Goal: Information Seeking & Learning: Compare options

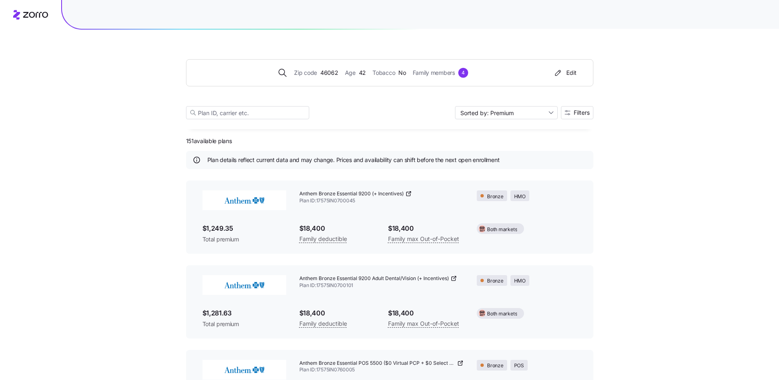
scroll to position [1227, 0]
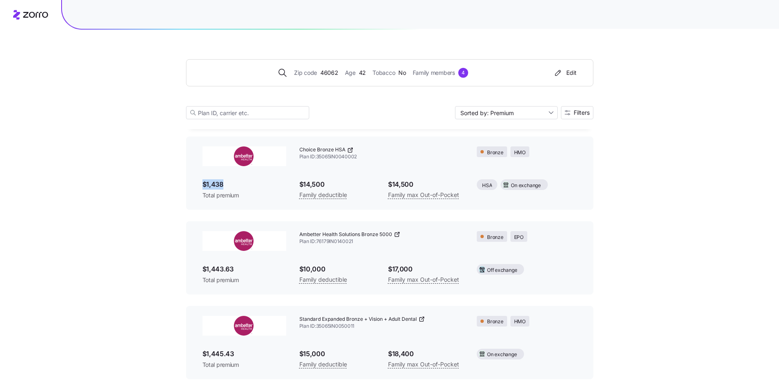
click at [229, 187] on span "$1,438" at bounding box center [245, 184] width 84 height 10
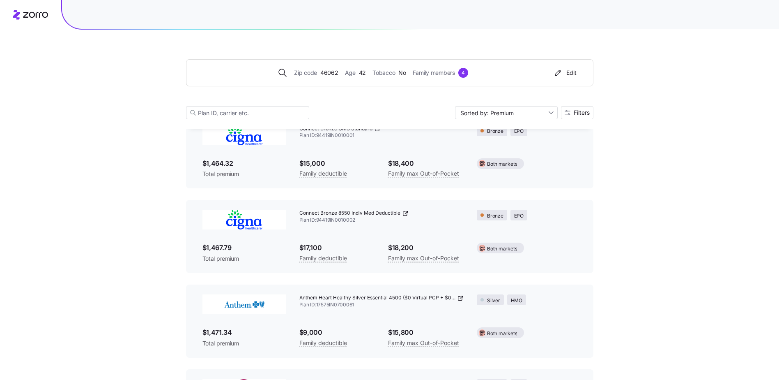
scroll to position [1925, 0]
click at [550, 112] on input "Sorted by: Premium" at bounding box center [506, 112] width 103 height 13
click at [529, 141] on div "Deductible" at bounding box center [506, 144] width 96 height 12
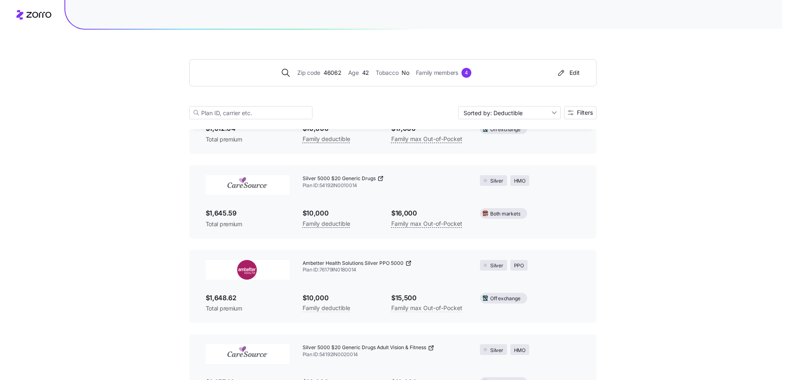
scroll to position [2213, 0]
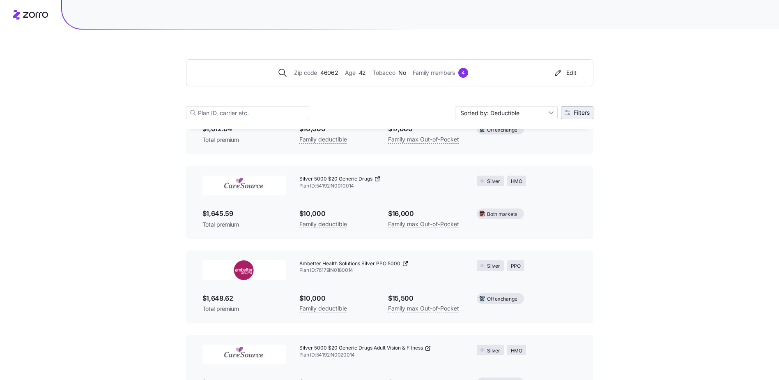
click at [575, 113] on span "Filters" at bounding box center [582, 113] width 16 height 6
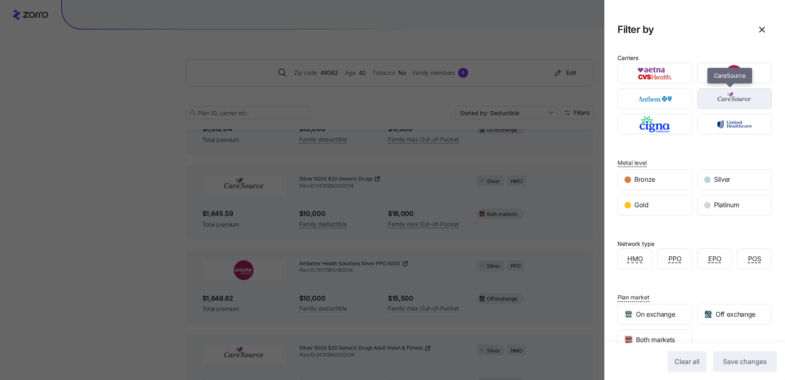
click at [728, 101] on img "button" at bounding box center [735, 98] width 60 height 16
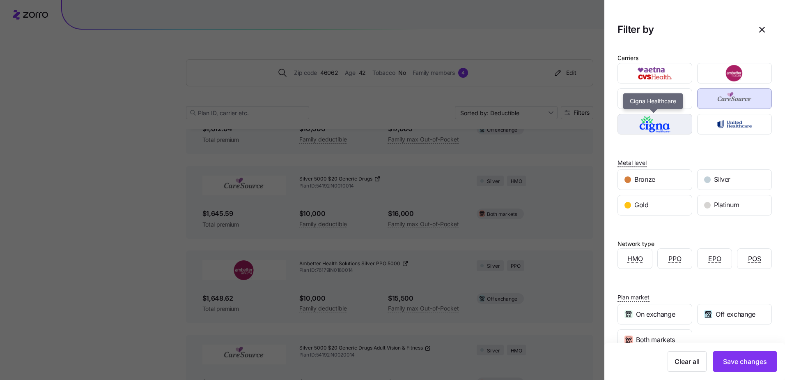
click at [672, 126] on img "button" at bounding box center [655, 124] width 60 height 16
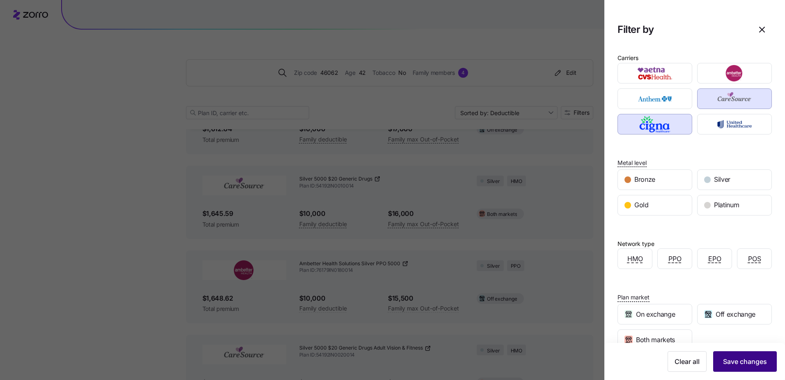
click at [742, 360] on span "Save changes" at bounding box center [745, 361] width 44 height 10
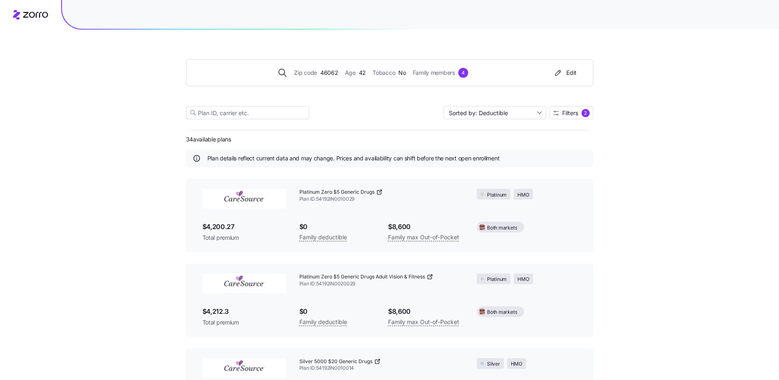
scroll to position [0, 0]
click at [538, 110] on input "Sorted by: Deductible" at bounding box center [495, 112] width 103 height 13
click at [476, 129] on div "Premium" at bounding box center [494, 132] width 96 height 12
type input "Sorted by: Premium"
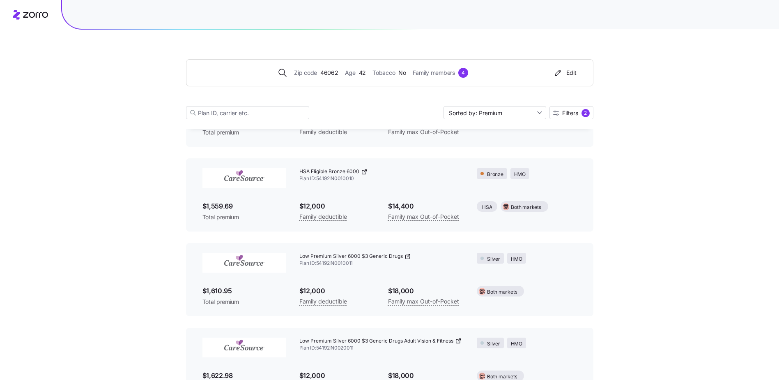
scroll to position [698, 0]
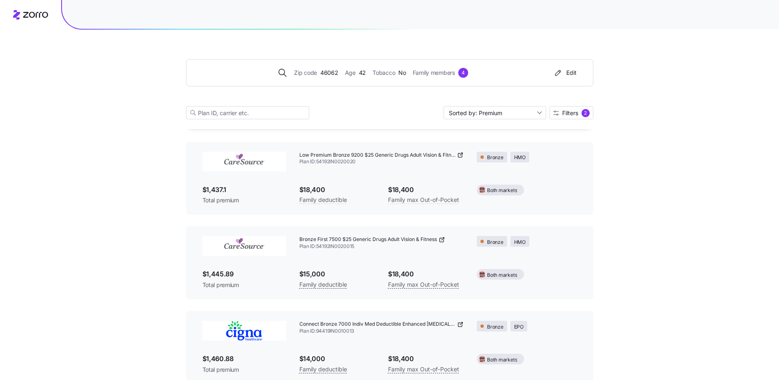
scroll to position [207, 0]
click at [443, 240] on icon at bounding box center [442, 240] width 7 height 7
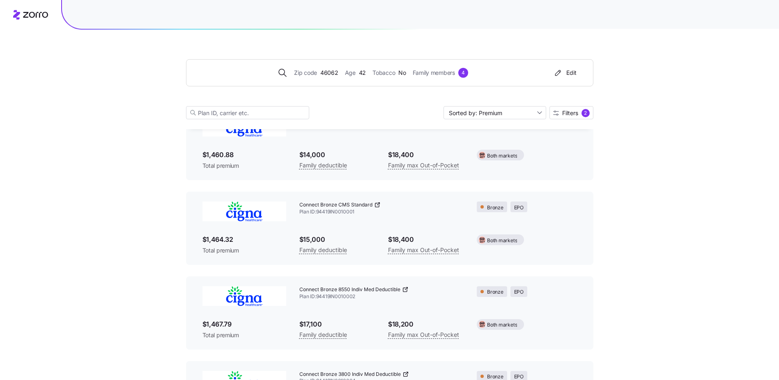
scroll to position [412, 0]
click at [376, 203] on icon at bounding box center [377, 205] width 4 height 4
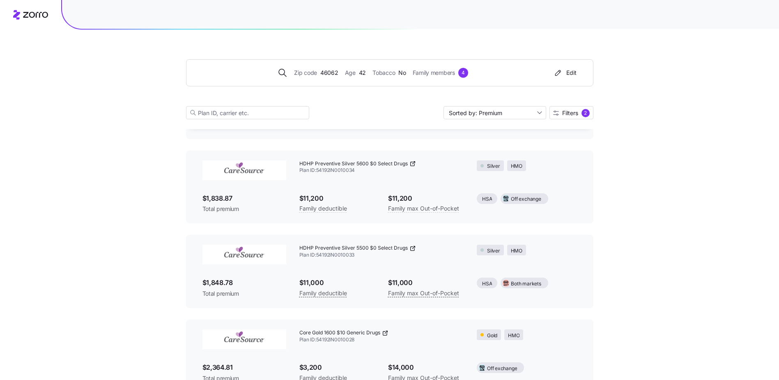
scroll to position [1889, 0]
click at [410, 248] on icon at bounding box center [413, 248] width 7 height 7
drag, startPoint x: 360, startPoint y: 253, endPoint x: 317, endPoint y: 253, distance: 42.7
click at [317, 253] on span "Plan ID: 54192IN0010033" at bounding box center [381, 255] width 165 height 7
copy span "54192IN0010033"
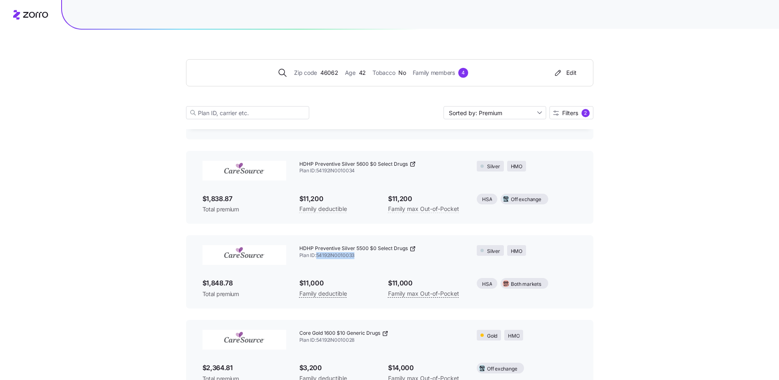
click at [412, 165] on icon at bounding box center [413, 164] width 7 height 7
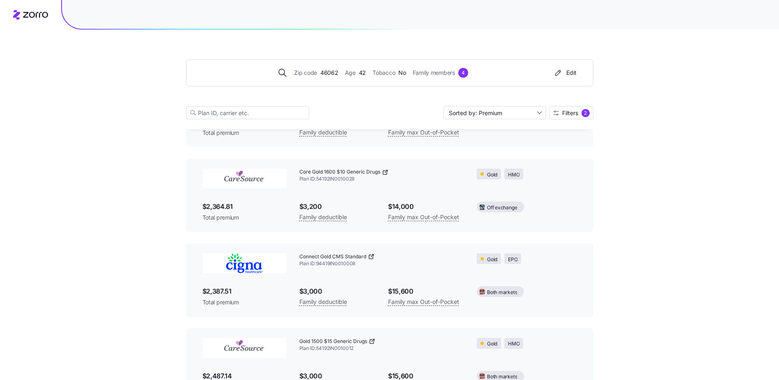
scroll to position [2051, 0]
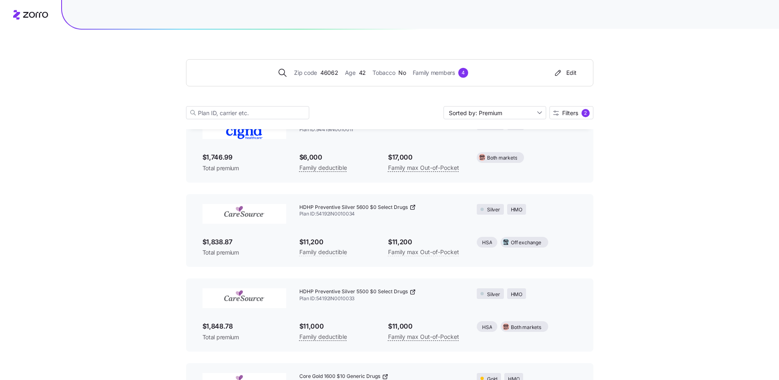
scroll to position [1846, 0]
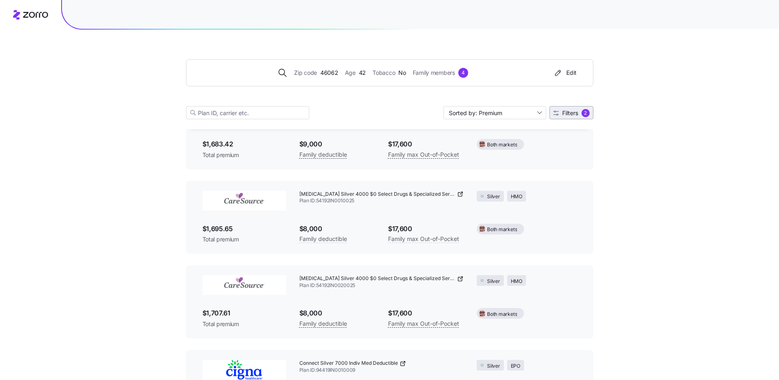
click at [572, 110] on span "Filters" at bounding box center [570, 113] width 16 height 6
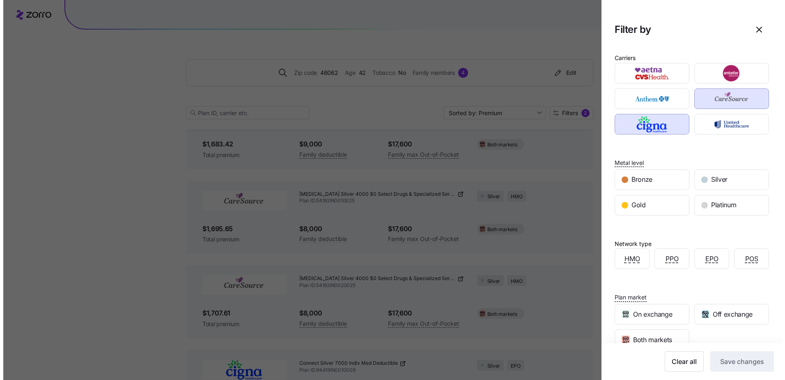
scroll to position [1436, 0]
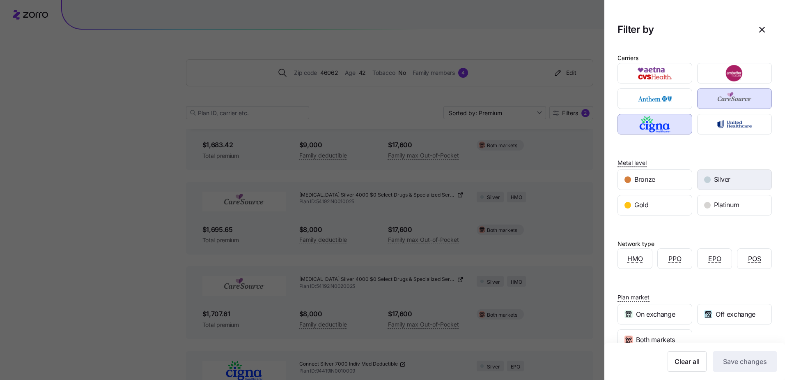
click at [725, 178] on span "Silver" at bounding box center [722, 179] width 16 height 10
click at [736, 359] on span "Save changes" at bounding box center [745, 361] width 44 height 10
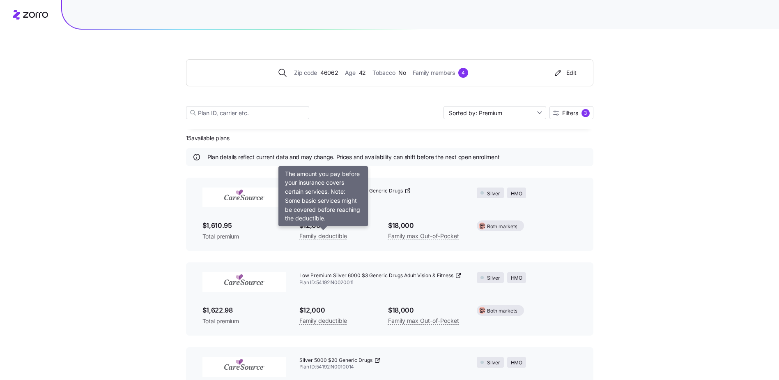
scroll to position [0, 0]
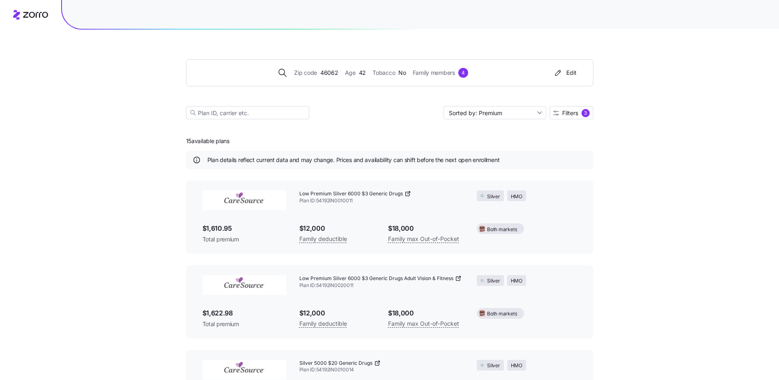
click at [458, 278] on icon at bounding box center [458, 278] width 7 height 7
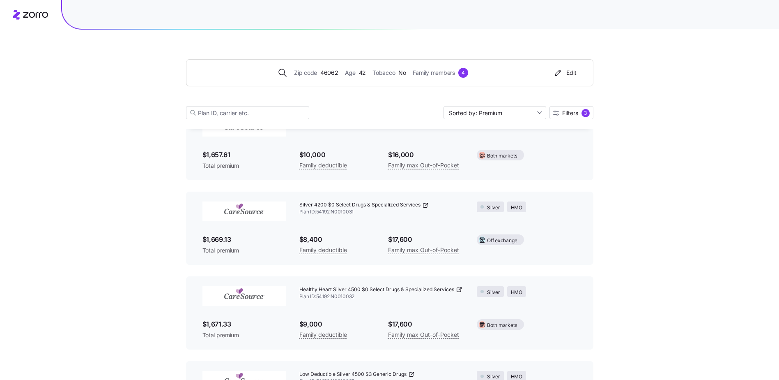
scroll to position [327, 0]
click at [458, 288] on icon at bounding box center [459, 288] width 7 height 7
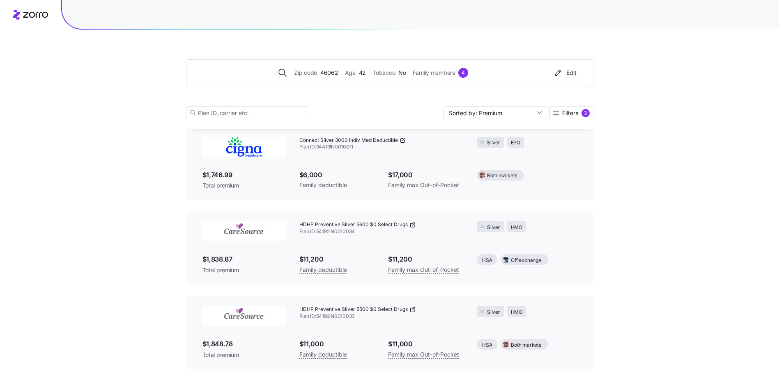
scroll to position [1069, 0]
click at [365, 310] on span "HDHP Preventive Silver 5500 $0 Select Drugs" at bounding box center [353, 308] width 108 height 7
click at [412, 307] on icon at bounding box center [413, 307] width 2 height 2
click at [410, 223] on icon at bounding box center [413, 224] width 7 height 7
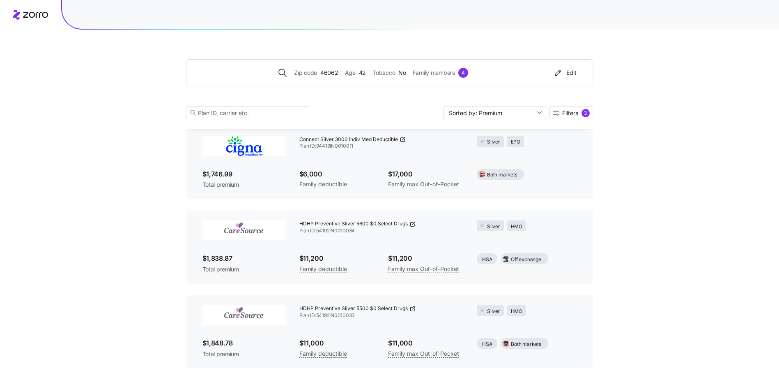
click at [385, 247] on div "$11,200 Family max Out-of-Pocket" at bounding box center [426, 263] width 89 height 34
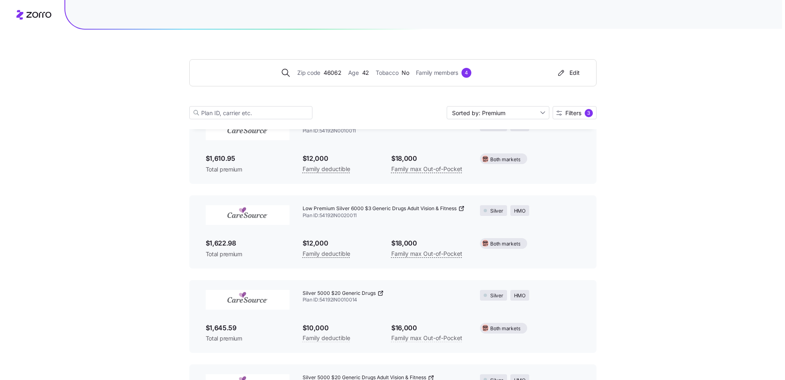
scroll to position [0, 0]
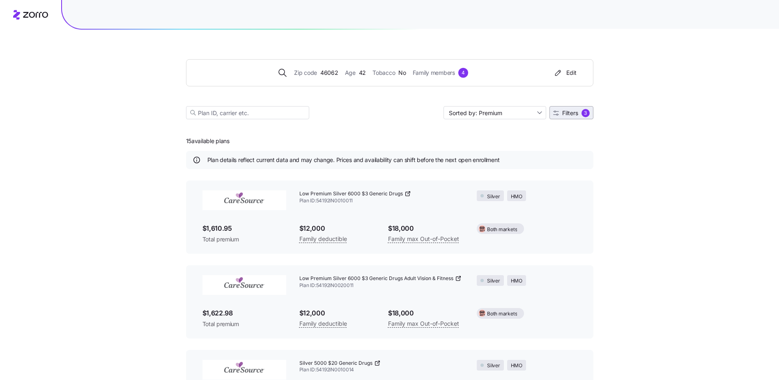
click at [572, 111] on span "Filters" at bounding box center [570, 113] width 16 height 6
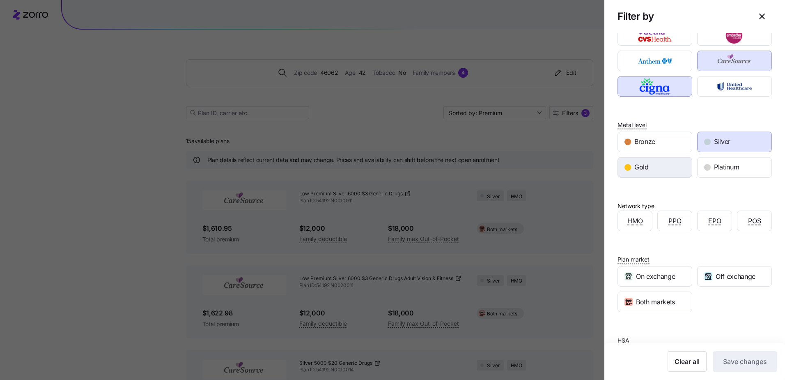
scroll to position [37, 0]
click at [669, 164] on div "Gold" at bounding box center [655, 168] width 74 height 20
click at [715, 143] on span "Silver" at bounding box center [722, 142] width 16 height 10
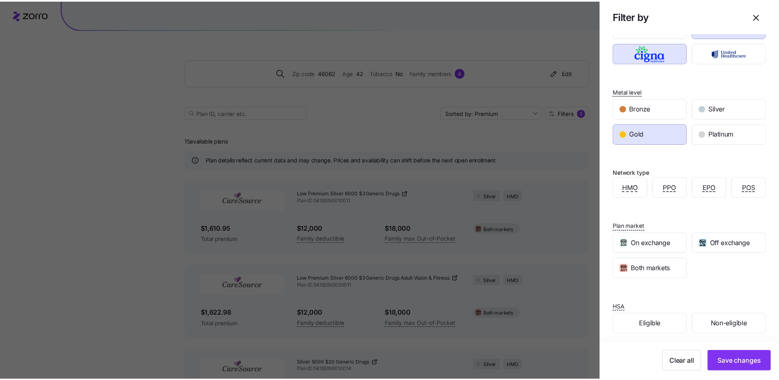
scroll to position [76, 0]
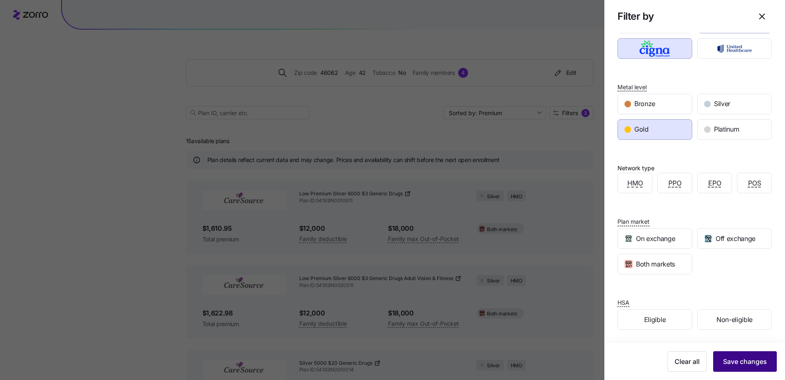
click at [740, 362] on span "Save changes" at bounding box center [745, 361] width 44 height 10
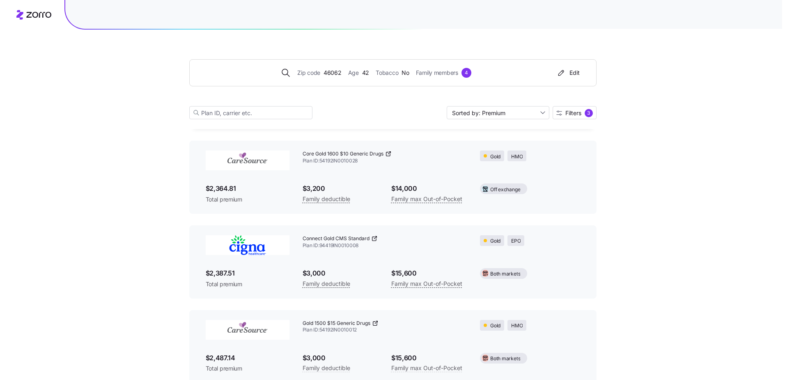
scroll to position [40, 0]
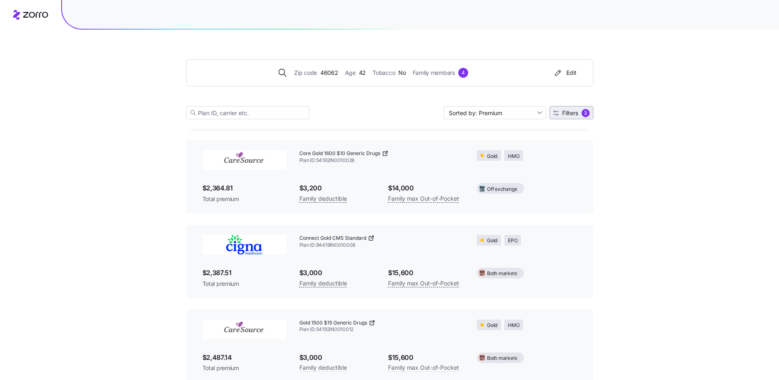
click at [575, 115] on span "Filters" at bounding box center [570, 113] width 16 height 6
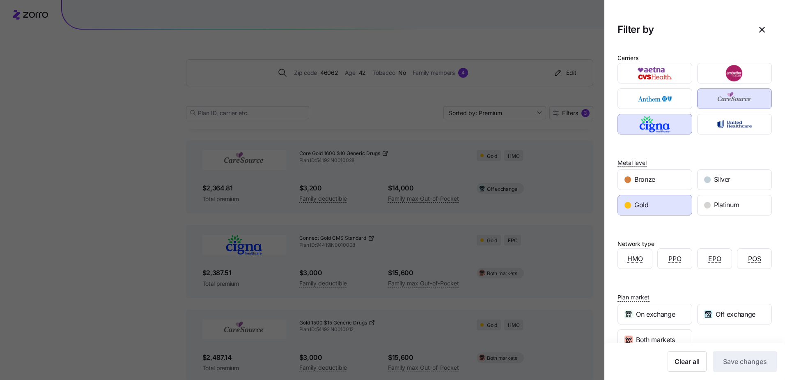
click at [660, 206] on div "Gold" at bounding box center [655, 205] width 74 height 20
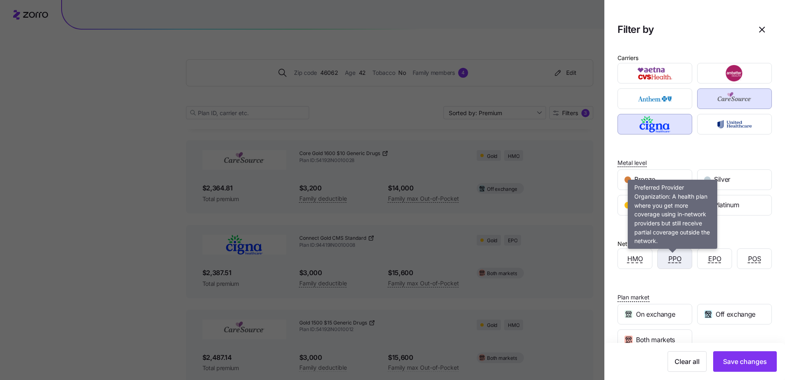
click at [672, 256] on span "PPO" at bounding box center [675, 258] width 13 height 10
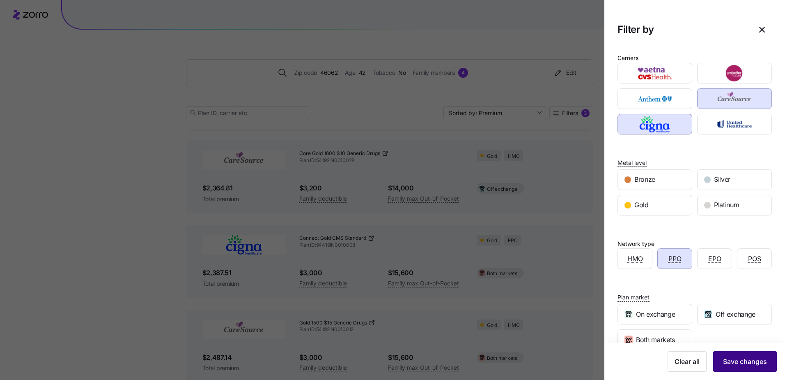
click at [742, 363] on span "Save changes" at bounding box center [745, 361] width 44 height 10
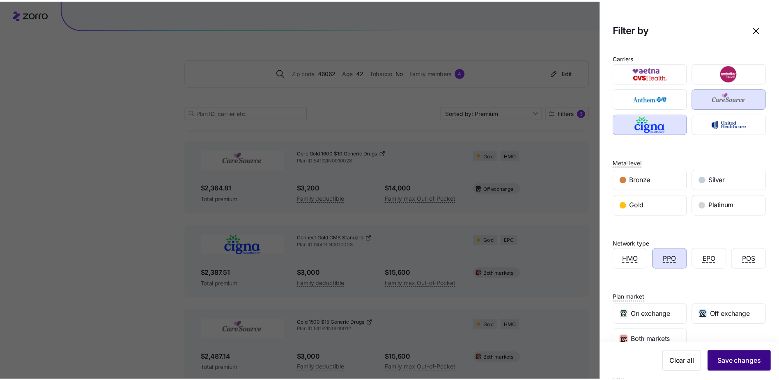
scroll to position [0, 0]
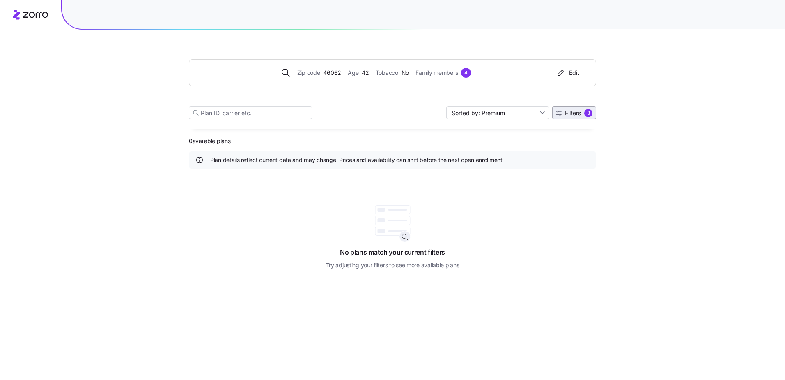
click at [563, 115] on span "Filters 3" at bounding box center [574, 113] width 37 height 8
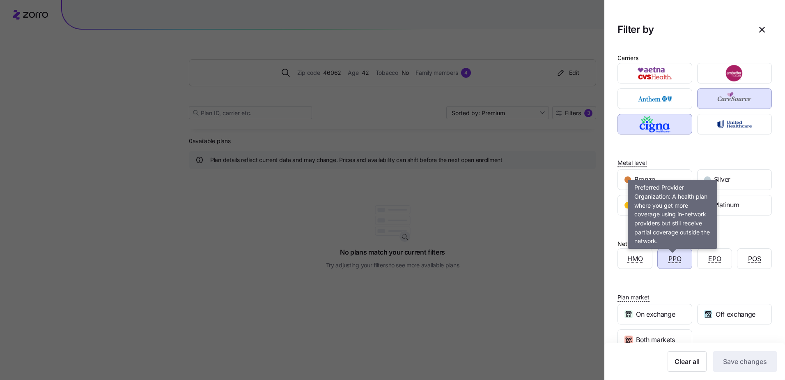
click at [677, 257] on span "PPO" at bounding box center [675, 258] width 13 height 10
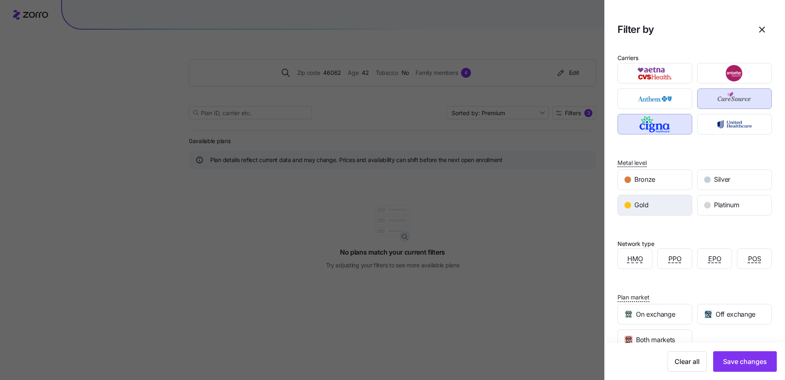
click at [656, 201] on div "Gold" at bounding box center [655, 205] width 74 height 20
click at [748, 360] on span "Save changes" at bounding box center [745, 361] width 44 height 10
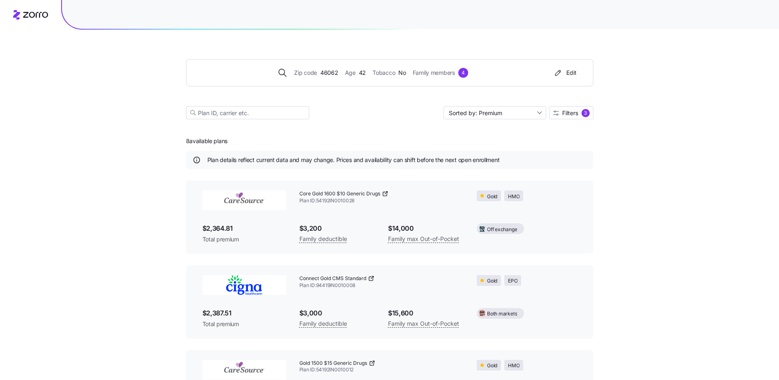
click at [333, 70] on span "46062" at bounding box center [329, 72] width 18 height 9
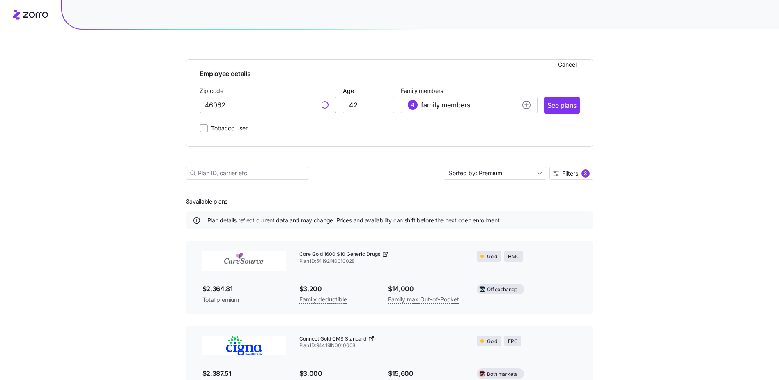
type input "46062, [GEOGRAPHIC_DATA], [GEOGRAPHIC_DATA]"
drag, startPoint x: 373, startPoint y: 108, endPoint x: 341, endPoint y: 108, distance: 32.0
click at [341, 108] on div "Zip code 46062, [GEOGRAPHIC_DATA], [GEOGRAPHIC_DATA] Age [DEMOGRAPHIC_DATA] Fam…" at bounding box center [390, 99] width 380 height 28
type input "31"
click at [521, 105] on div "4 family members" at bounding box center [469, 105] width 123 height 10
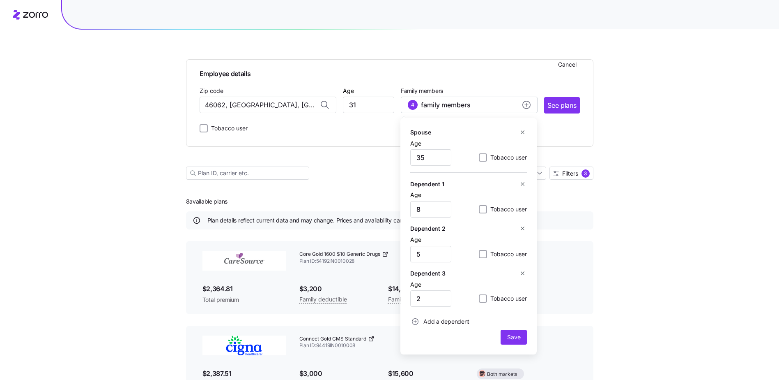
click at [524, 132] on icon "button" at bounding box center [523, 132] width 6 height 6
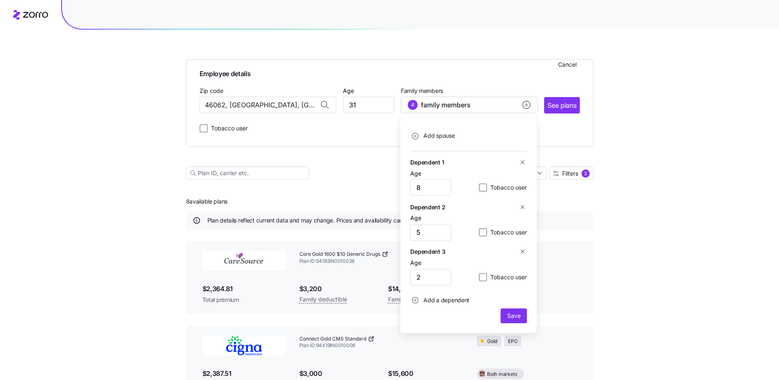
click at [524, 132] on div "Add spouse" at bounding box center [468, 136] width 117 height 16
click at [524, 164] on icon "button" at bounding box center [523, 162] width 6 height 6
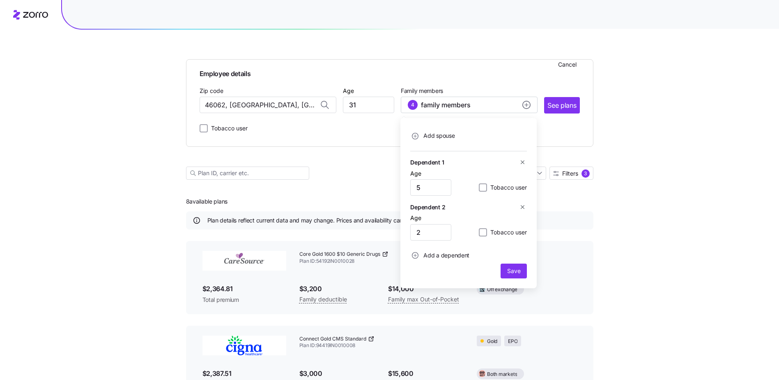
click at [524, 164] on icon "button" at bounding box center [523, 162] width 6 height 6
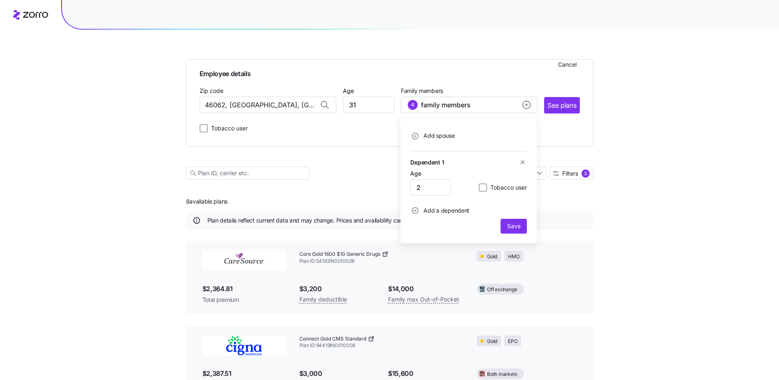
click at [524, 164] on icon "button" at bounding box center [523, 162] width 6 height 6
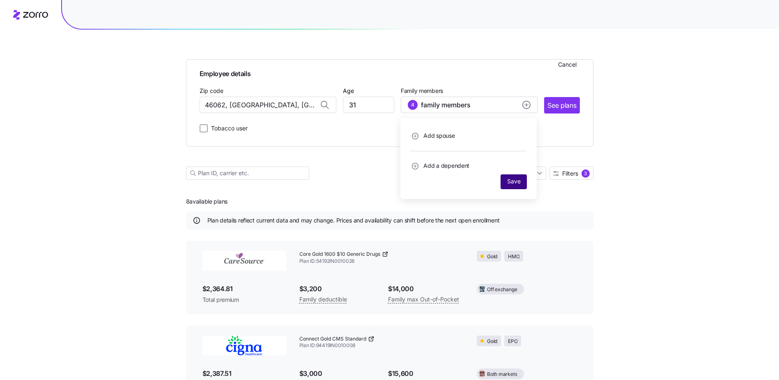
click at [515, 179] on span "Save" at bounding box center [513, 181] width 13 height 8
click at [297, 106] on input "46062, [GEOGRAPHIC_DATA], [GEOGRAPHIC_DATA]" at bounding box center [268, 105] width 137 height 16
click at [363, 101] on input "31" at bounding box center [368, 105] width 51 height 16
click at [456, 104] on div "Add members" at bounding box center [469, 105] width 123 height 10
click at [574, 143] on div "Employee details Cancel Zip code 46062, [GEOGRAPHIC_DATA], [GEOGRAPHIC_DATA] Ag…" at bounding box center [389, 102] width 407 height 87
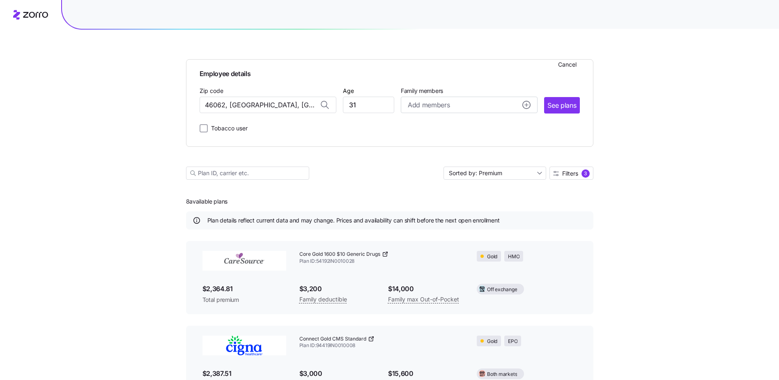
click at [564, 104] on span "See plans" at bounding box center [562, 105] width 29 height 10
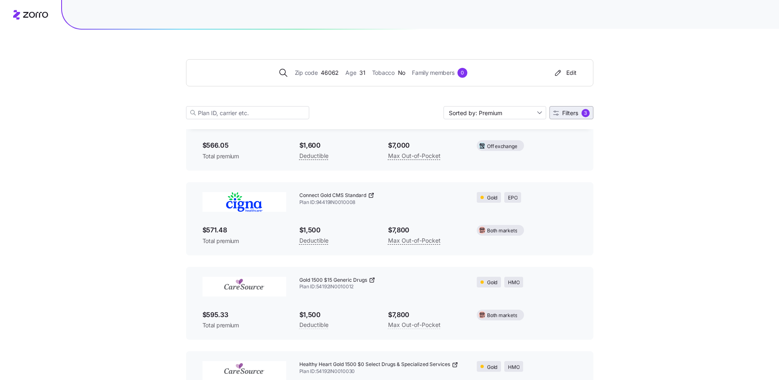
scroll to position [83, 0]
click at [578, 112] on span "Filters" at bounding box center [570, 113] width 16 height 6
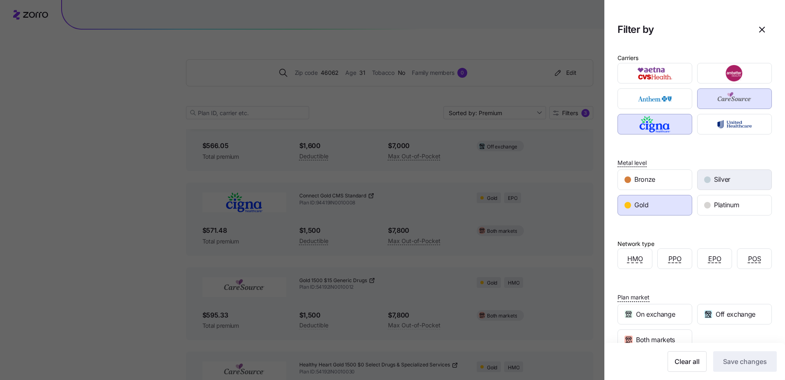
click at [729, 180] on div "Silver" at bounding box center [735, 180] width 74 height 20
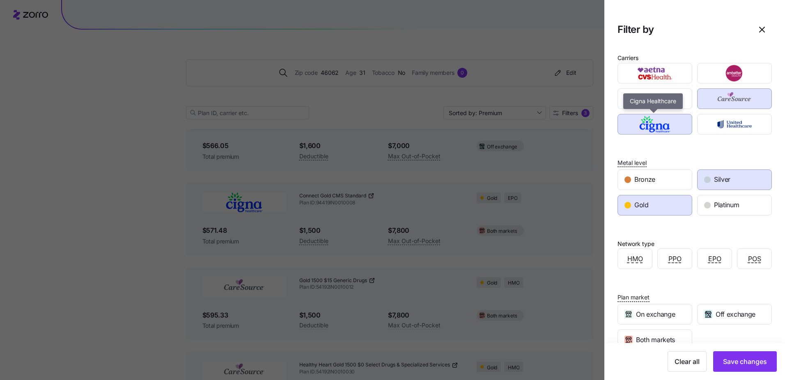
click at [677, 126] on img "button" at bounding box center [655, 124] width 60 height 16
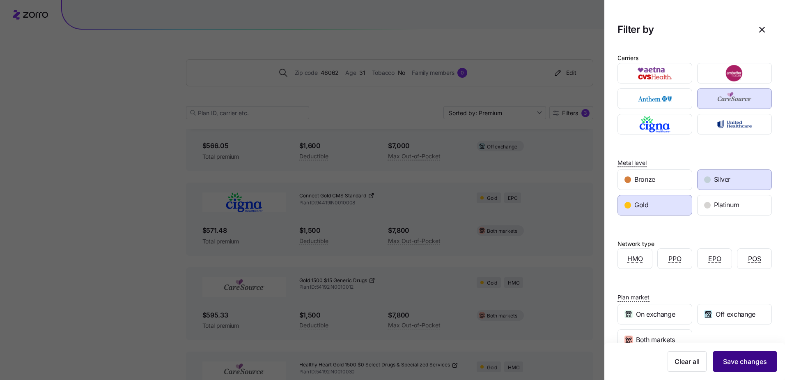
click at [746, 361] on span "Save changes" at bounding box center [745, 361] width 44 height 10
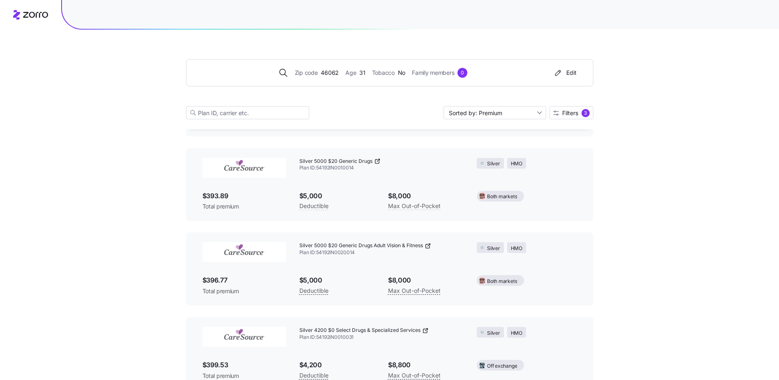
scroll to position [202, 0]
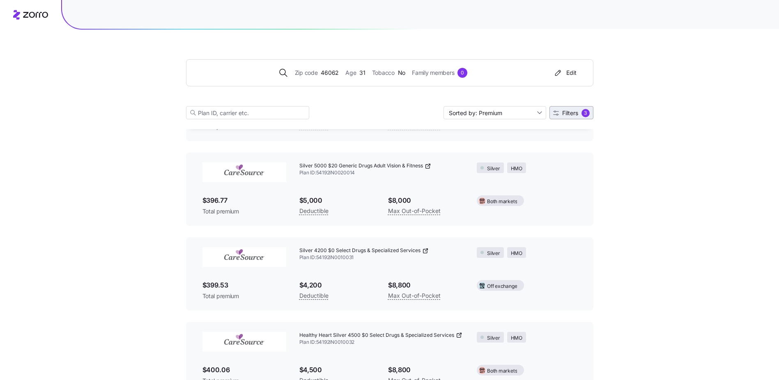
click at [578, 111] on span "Filters 3" at bounding box center [571, 113] width 37 height 8
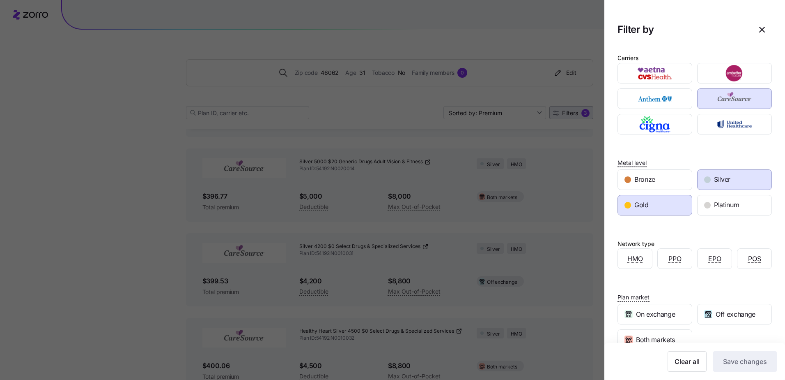
scroll to position [286, 0]
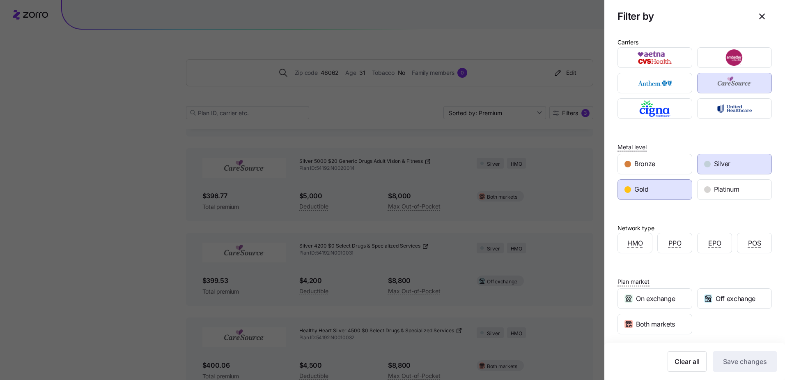
click at [647, 200] on div "Carriers Metal level Bronze Silver Gold Platinum Network type HMO PPO EPO POS P…" at bounding box center [695, 216] width 181 height 372
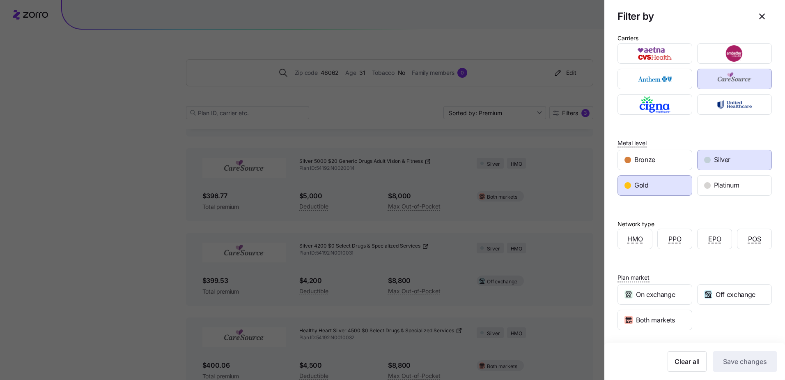
click at [654, 184] on div "Gold" at bounding box center [655, 185] width 74 height 20
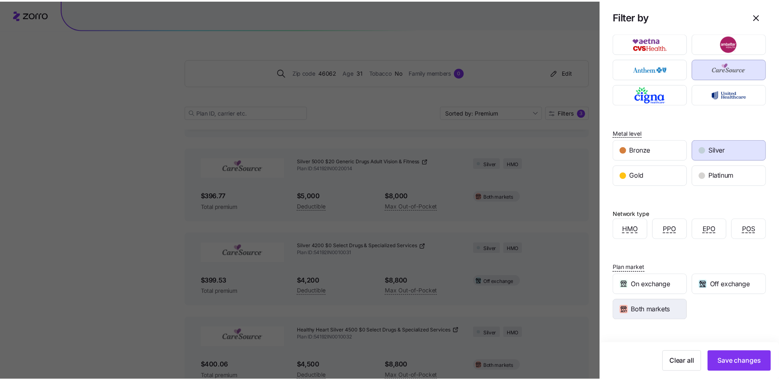
scroll to position [30, 0]
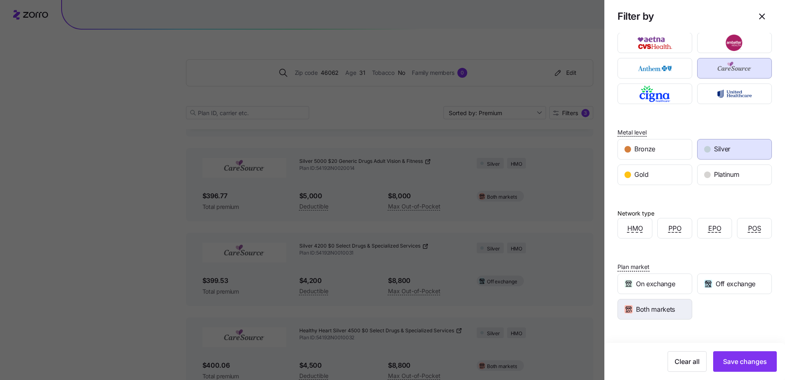
click at [671, 311] on span "Both markets" at bounding box center [655, 309] width 39 height 10
click at [748, 362] on span "Save changes" at bounding box center [745, 361] width 44 height 10
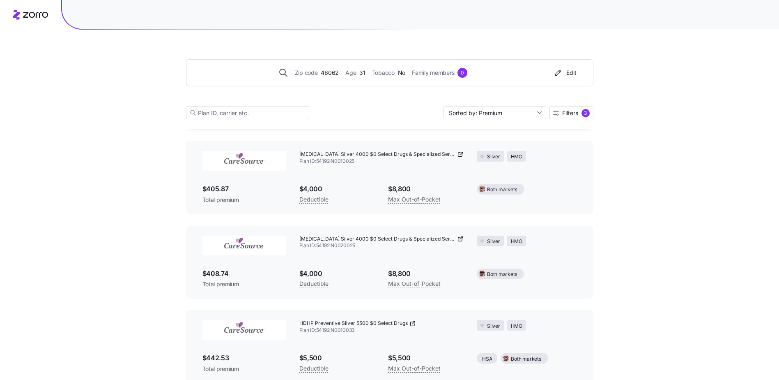
scroll to position [561, 0]
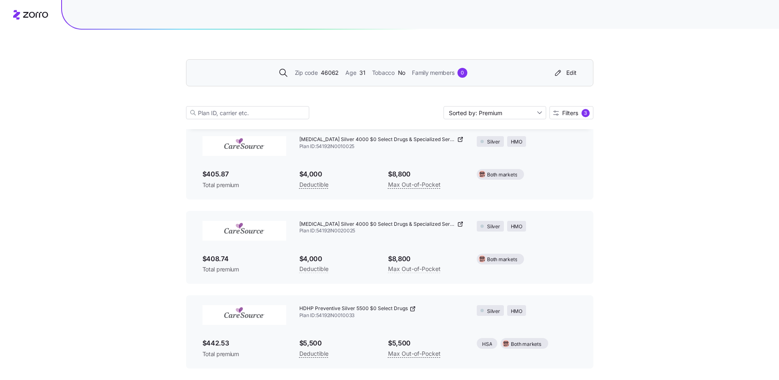
click at [369, 71] on div "Zip code 46062 Age [DEMOGRAPHIC_DATA] Tobacco No Family members 0" at bounding box center [373, 73] width 354 height 10
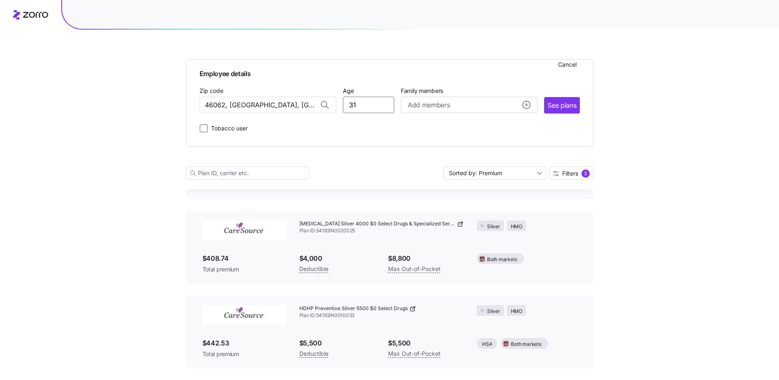
drag, startPoint x: 342, startPoint y: 107, endPoint x: 329, endPoint y: 106, distance: 12.7
click at [329, 106] on div "Zip code 46062, [GEOGRAPHIC_DATA], [GEOGRAPHIC_DATA] Age [DEMOGRAPHIC_DATA] Fam…" at bounding box center [390, 99] width 380 height 28
type input "41"
click at [562, 103] on span "See plans" at bounding box center [562, 105] width 29 height 10
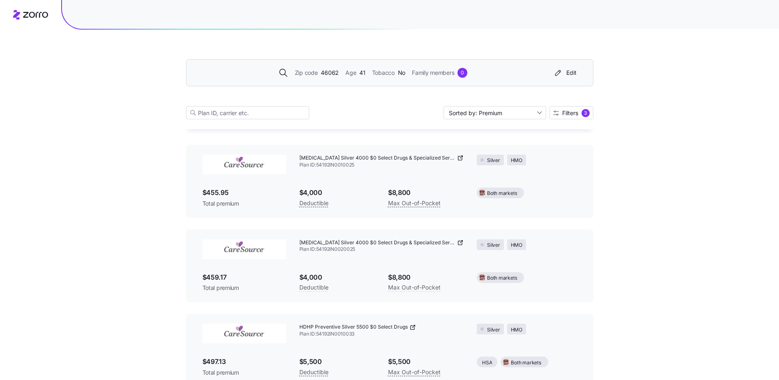
scroll to position [561, 0]
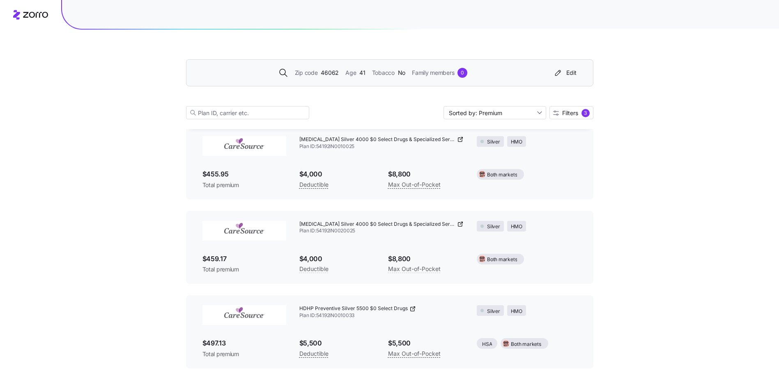
click at [339, 72] on div "Zip code 46062 Age [DEMOGRAPHIC_DATA] Tobacco No Family members 0" at bounding box center [373, 73] width 354 height 10
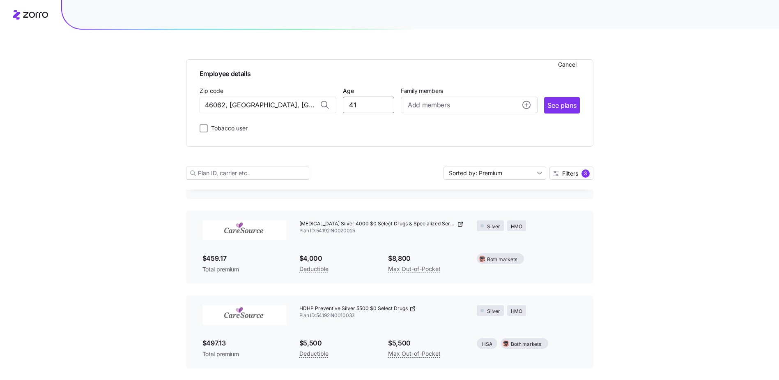
drag, startPoint x: 352, startPoint y: 105, endPoint x: 373, endPoint y: 105, distance: 21.8
click at [373, 105] on input "41" at bounding box center [368, 105] width 51 height 16
type input "42"
click at [457, 108] on div "Add members" at bounding box center [469, 105] width 123 height 10
click at [432, 160] on input "Age" at bounding box center [430, 157] width 41 height 16
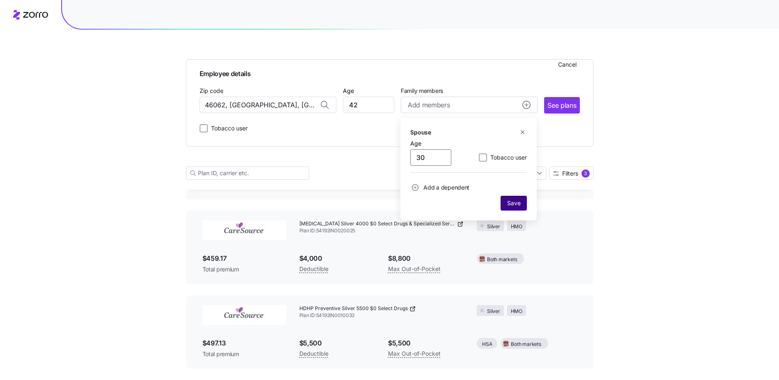
type input "30"
click at [515, 203] on span "Save" at bounding box center [513, 203] width 13 height 8
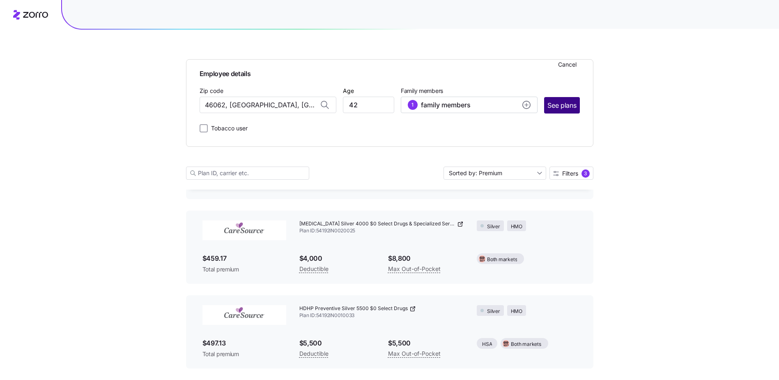
click at [568, 102] on span "See plans" at bounding box center [562, 105] width 29 height 10
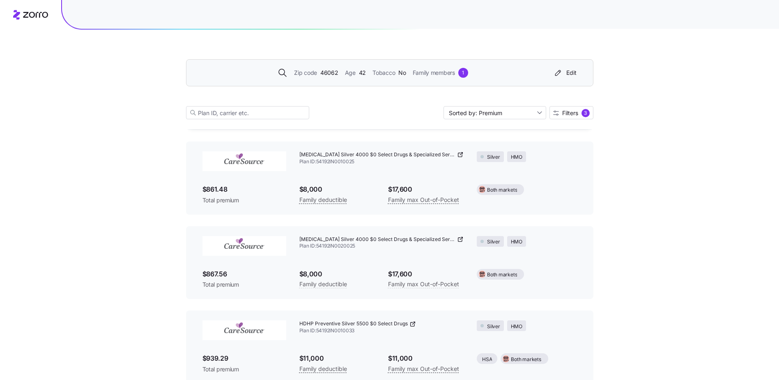
scroll to position [561, 0]
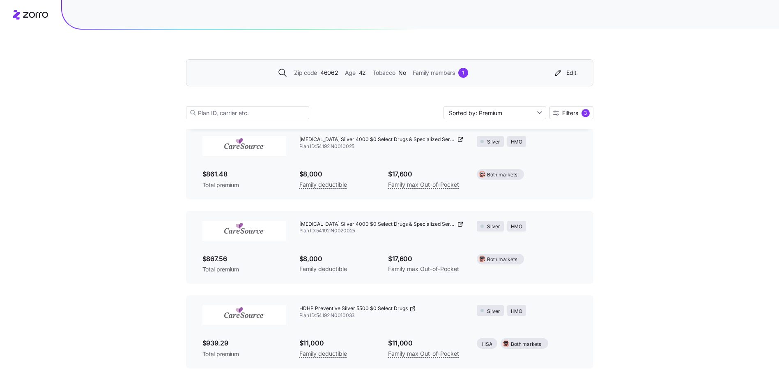
click at [366, 71] on div "Zip code 46062 Age [DEMOGRAPHIC_DATA] Tobacco No Family members 1" at bounding box center [373, 73] width 354 height 10
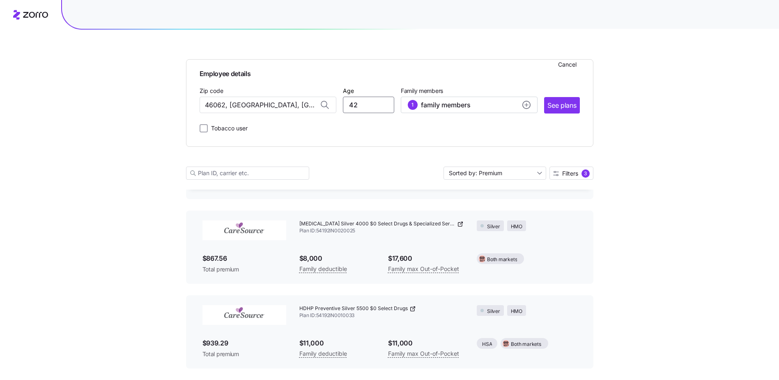
drag, startPoint x: 360, startPoint y: 104, endPoint x: 334, endPoint y: 100, distance: 25.7
click at [334, 100] on div "Zip code 46062, [GEOGRAPHIC_DATA], [GEOGRAPHIC_DATA] Age [DEMOGRAPHIC_DATA] Fam…" at bounding box center [390, 99] width 380 height 28
type input "55"
click at [437, 101] on span "family members" at bounding box center [446, 105] width 50 height 10
click at [521, 131] on icon "button" at bounding box center [523, 132] width 6 height 6
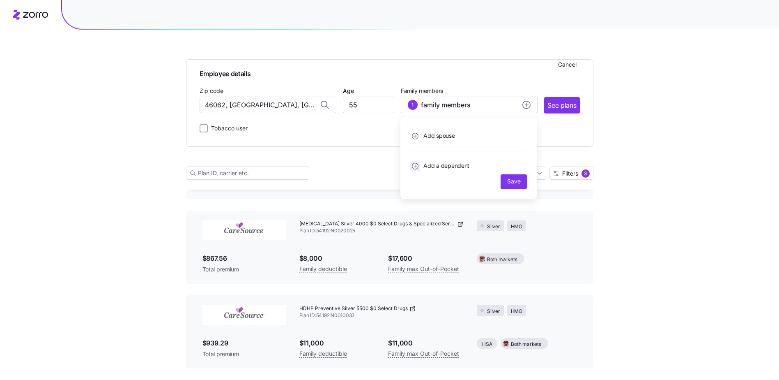
click at [415, 164] on circle "add icon" at bounding box center [415, 166] width 6 height 6
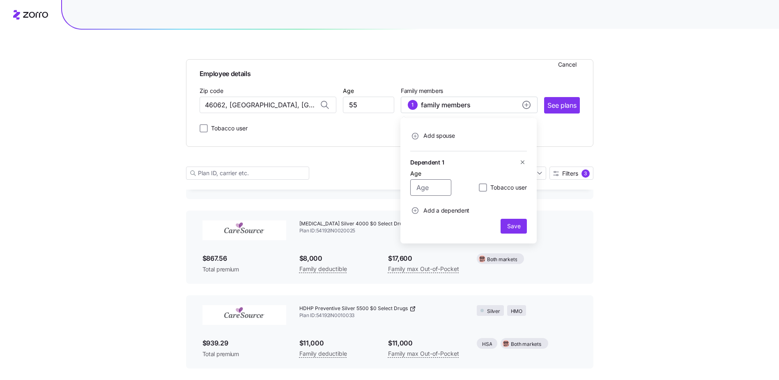
click at [430, 189] on input "Age" at bounding box center [430, 187] width 41 height 16
type input "16"
click at [414, 212] on circle "add icon" at bounding box center [415, 210] width 6 height 6
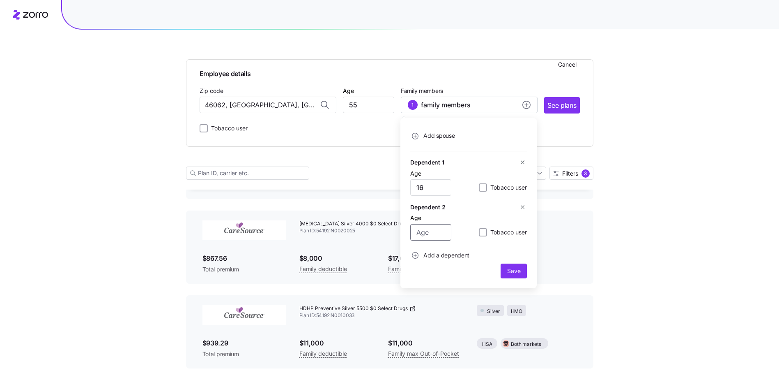
click at [433, 231] on input "Age" at bounding box center [430, 232] width 41 height 16
type input "13"
click at [506, 272] on span "Save" at bounding box center [514, 271] width 20 height 8
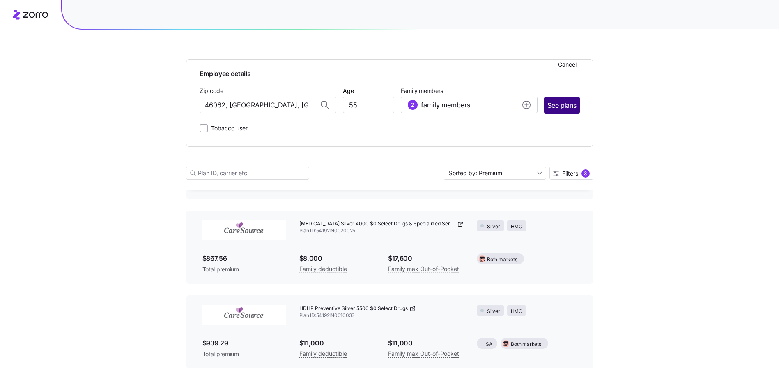
click at [566, 105] on span "See plans" at bounding box center [562, 105] width 29 height 10
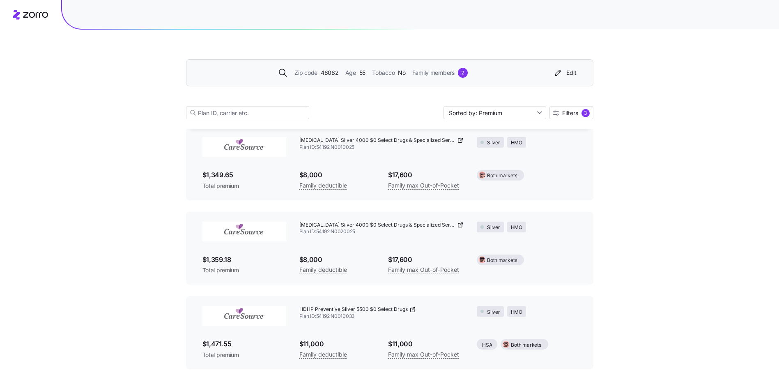
scroll to position [561, 0]
drag, startPoint x: 642, startPoint y: 72, endPoint x: 644, endPoint y: 37, distance: 35.3
